Goal: Browse casually: Explore the website without a specific task or goal

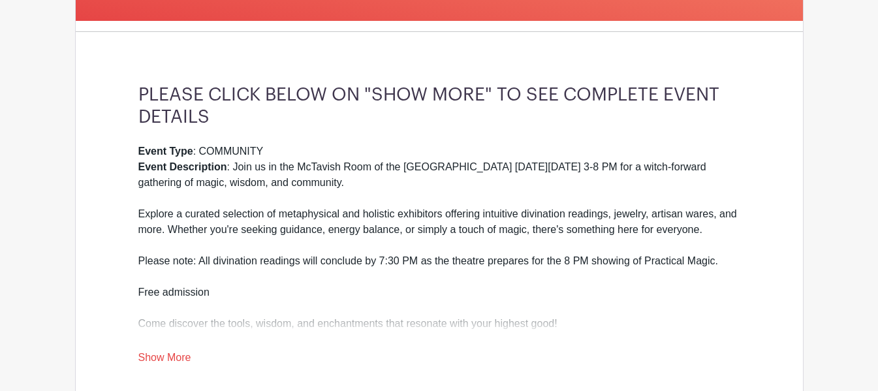
scroll to position [313, 0]
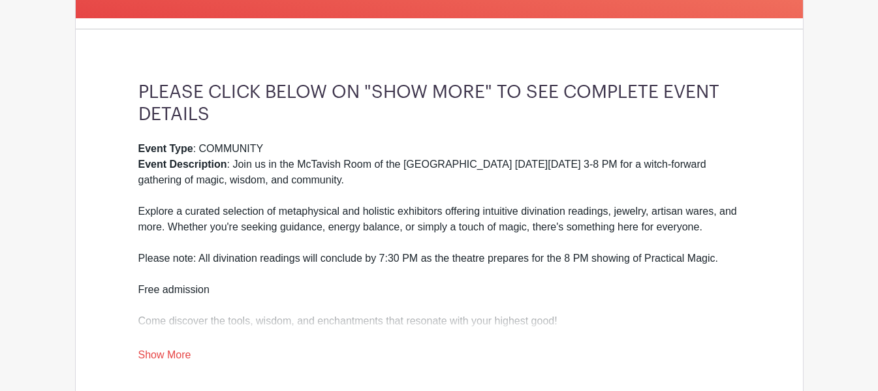
click at [877, 138] on html "Loading... Log In Sign Up for Free Liberty FOH's Events METAPHYSICAL FAIR Creat…" at bounding box center [439, 280] width 878 height 1186
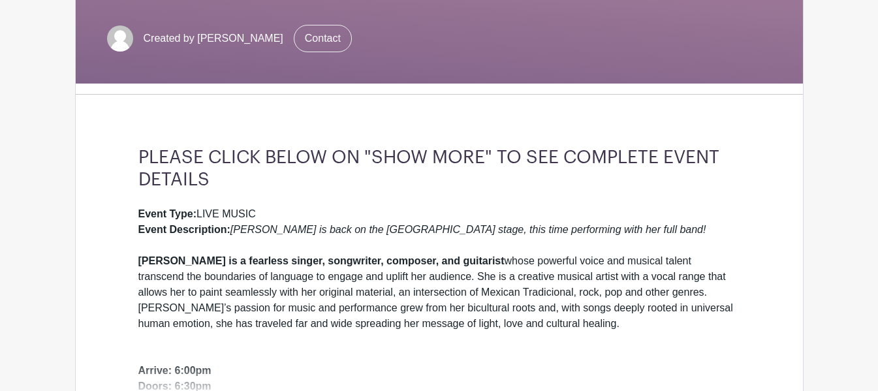
scroll to position [245, 0]
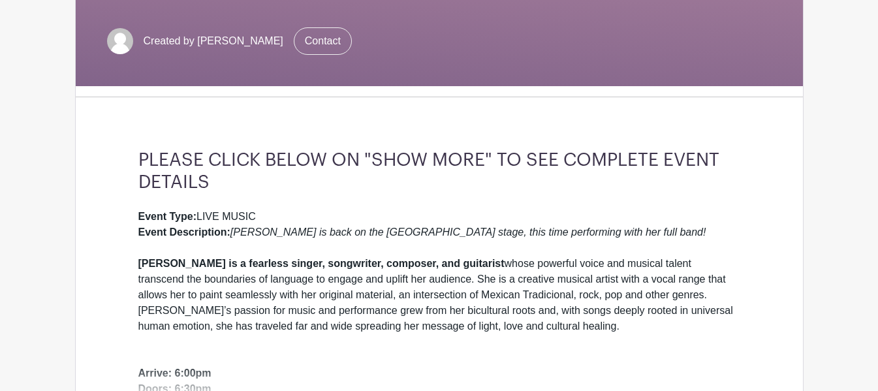
drag, startPoint x: 883, startPoint y: 50, endPoint x: 872, endPoint y: 114, distance: 64.9
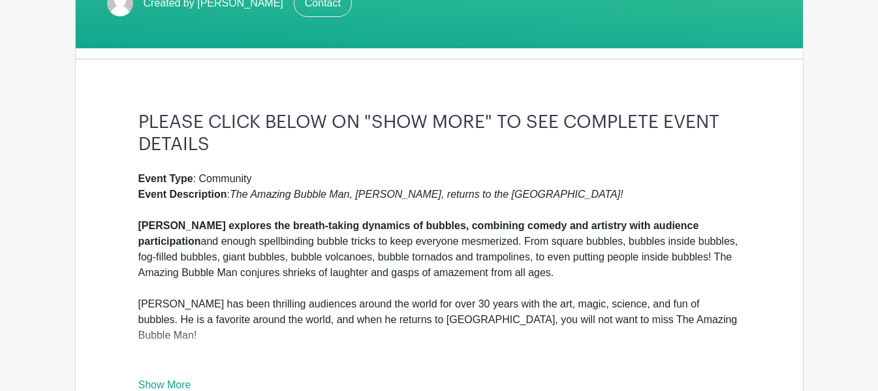
scroll to position [285, 0]
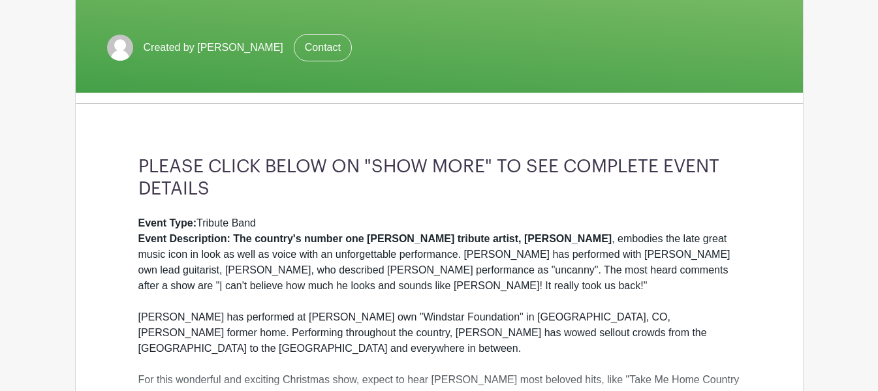
scroll to position [272, 0]
